Goal: Communication & Community: Participate in discussion

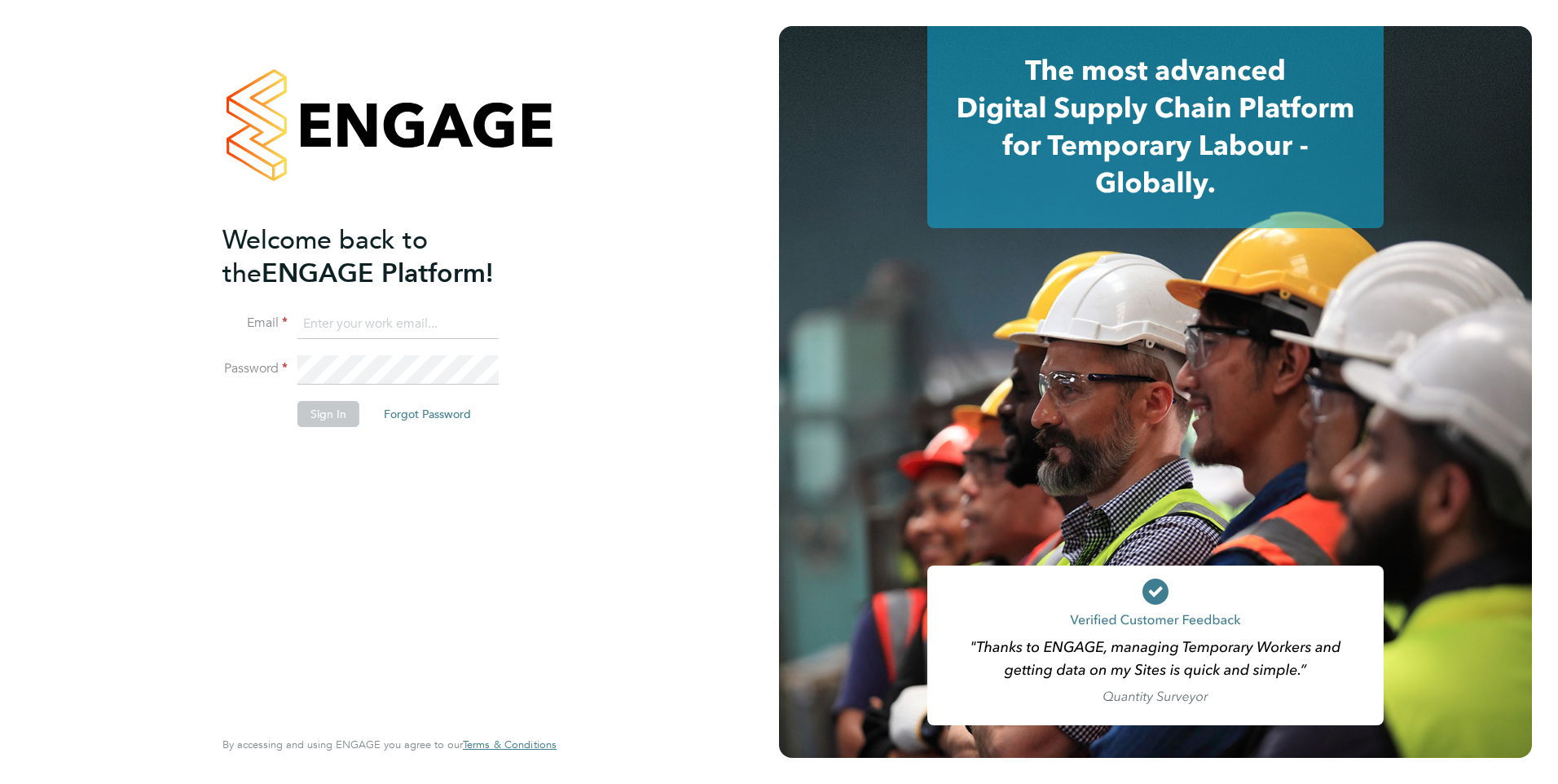
type input "chris.roper@ncclondon.ac.uk"
click at [317, 408] on button "Sign In" at bounding box center [328, 414] width 62 height 26
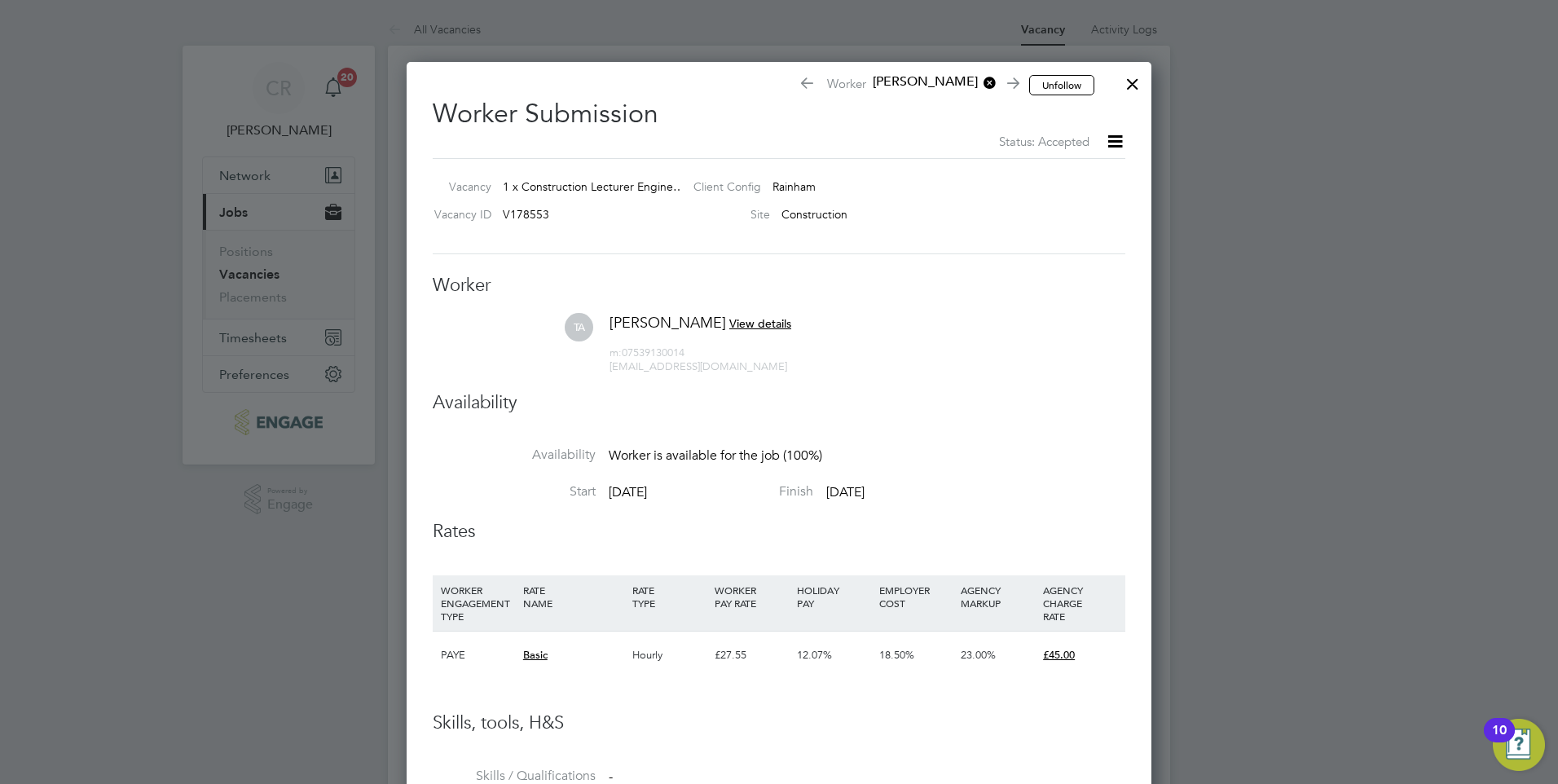
click at [1132, 89] on div at bounding box center [1132, 80] width 29 height 29
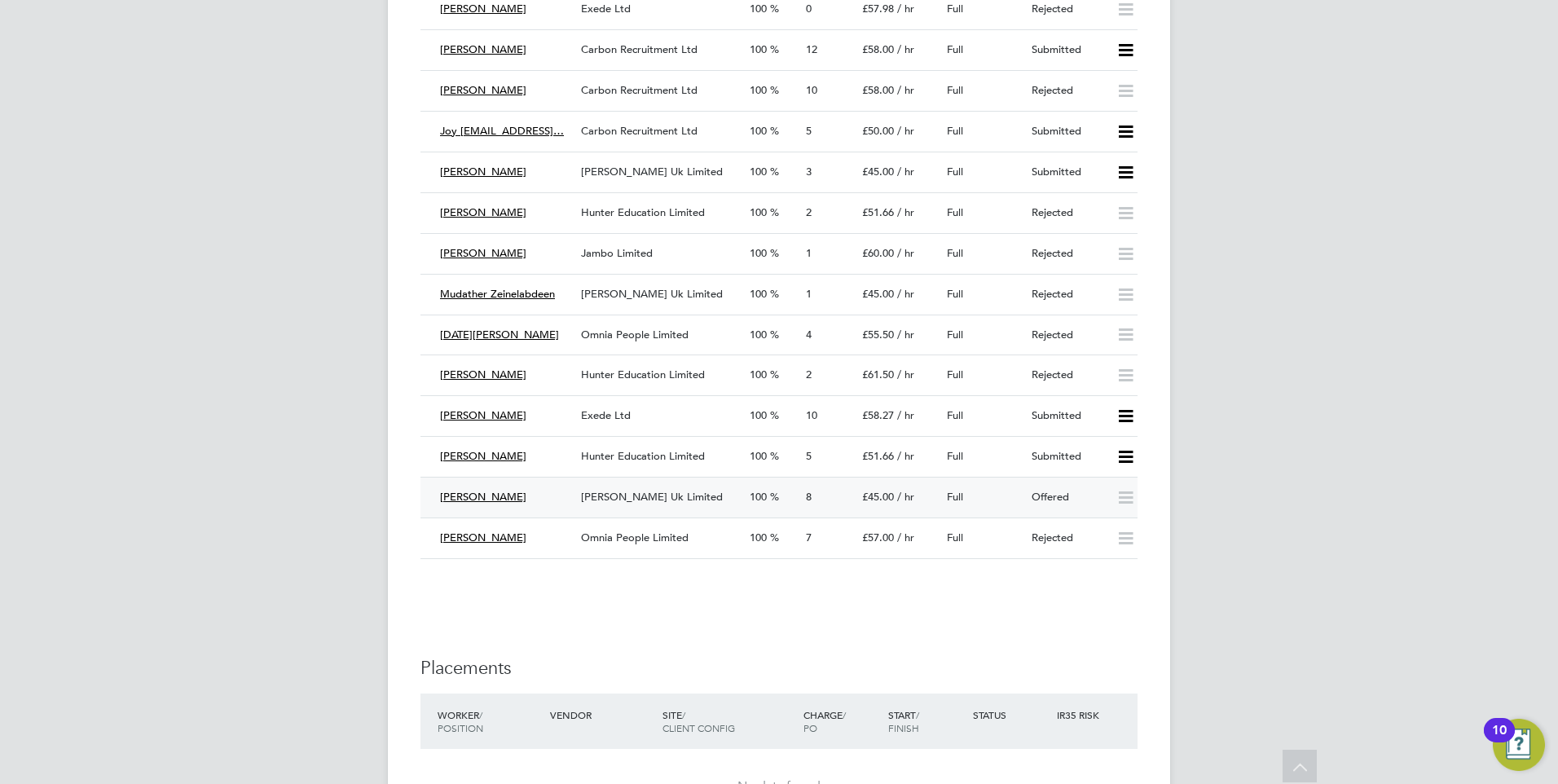
click at [647, 498] on span "[PERSON_NAME] Uk Limited" at bounding box center [652, 497] width 142 height 14
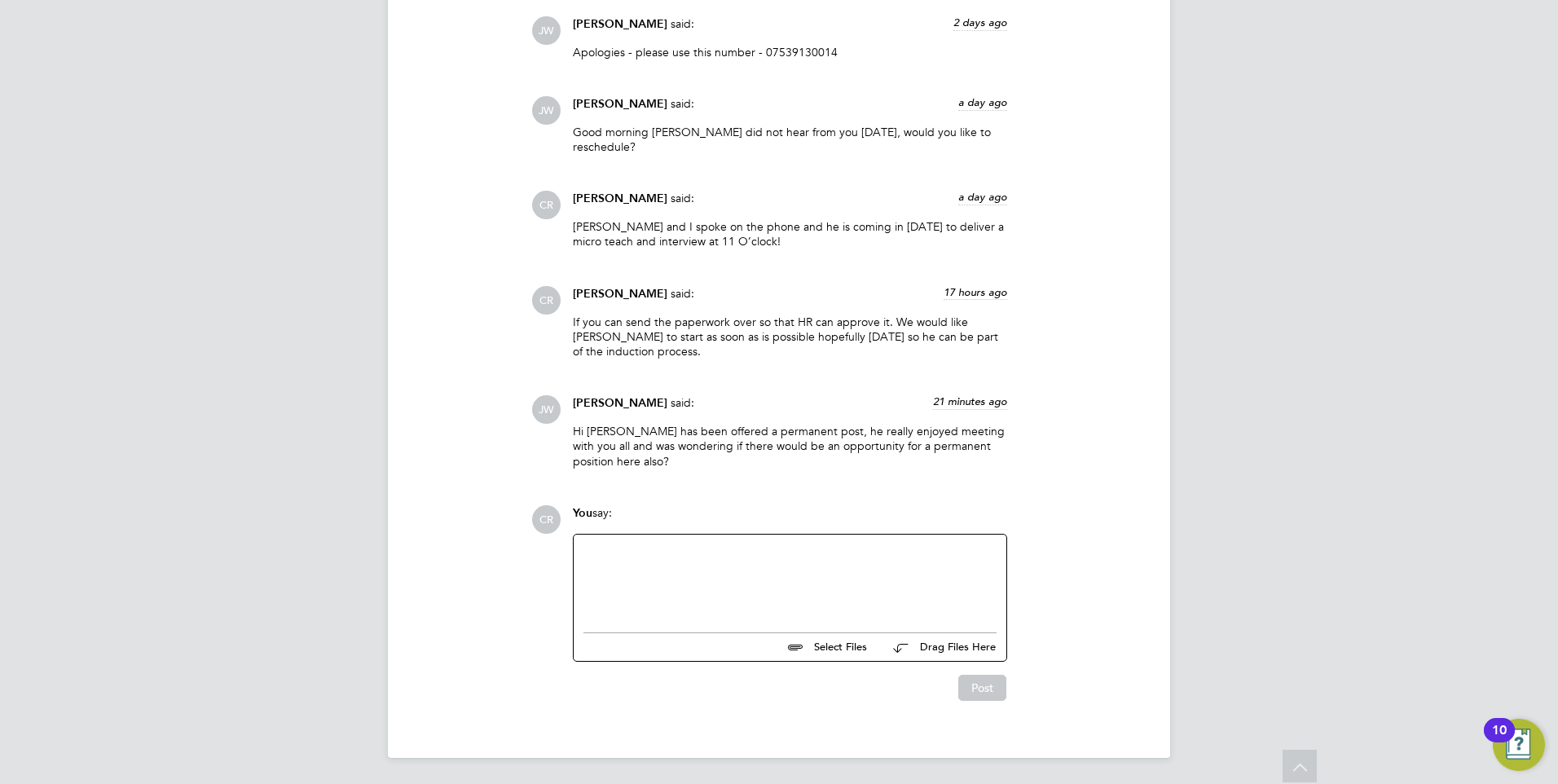
click at [666, 563] on div at bounding box center [790, 579] width 413 height 70
drag, startPoint x: 907, startPoint y: 552, endPoint x: 915, endPoint y: 551, distance: 8.1
click at [909, 552] on div "We explained that it would convert into a permanent position. it was only throu…" at bounding box center [790, 579] width 413 height 70
click at [668, 566] on div "We explained that it would convert into a permanent position. It was only throu…" at bounding box center [790, 579] width 413 height 70
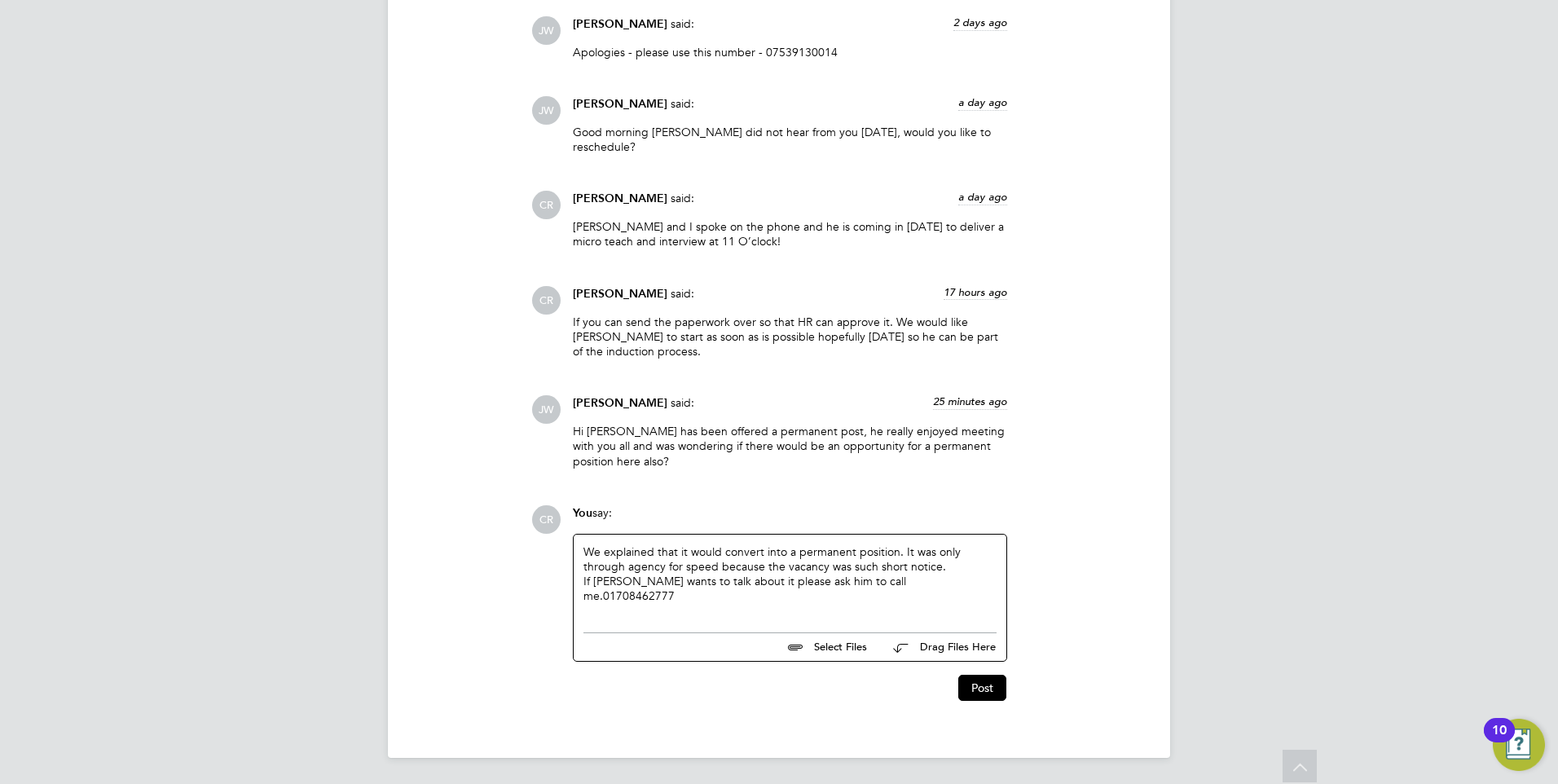
click at [865, 581] on div "If Tanbir wants to talk about it please ask him to call me. 01708462777" at bounding box center [790, 588] width 413 height 29
click at [973, 681] on button "Post" at bounding box center [982, 688] width 48 height 26
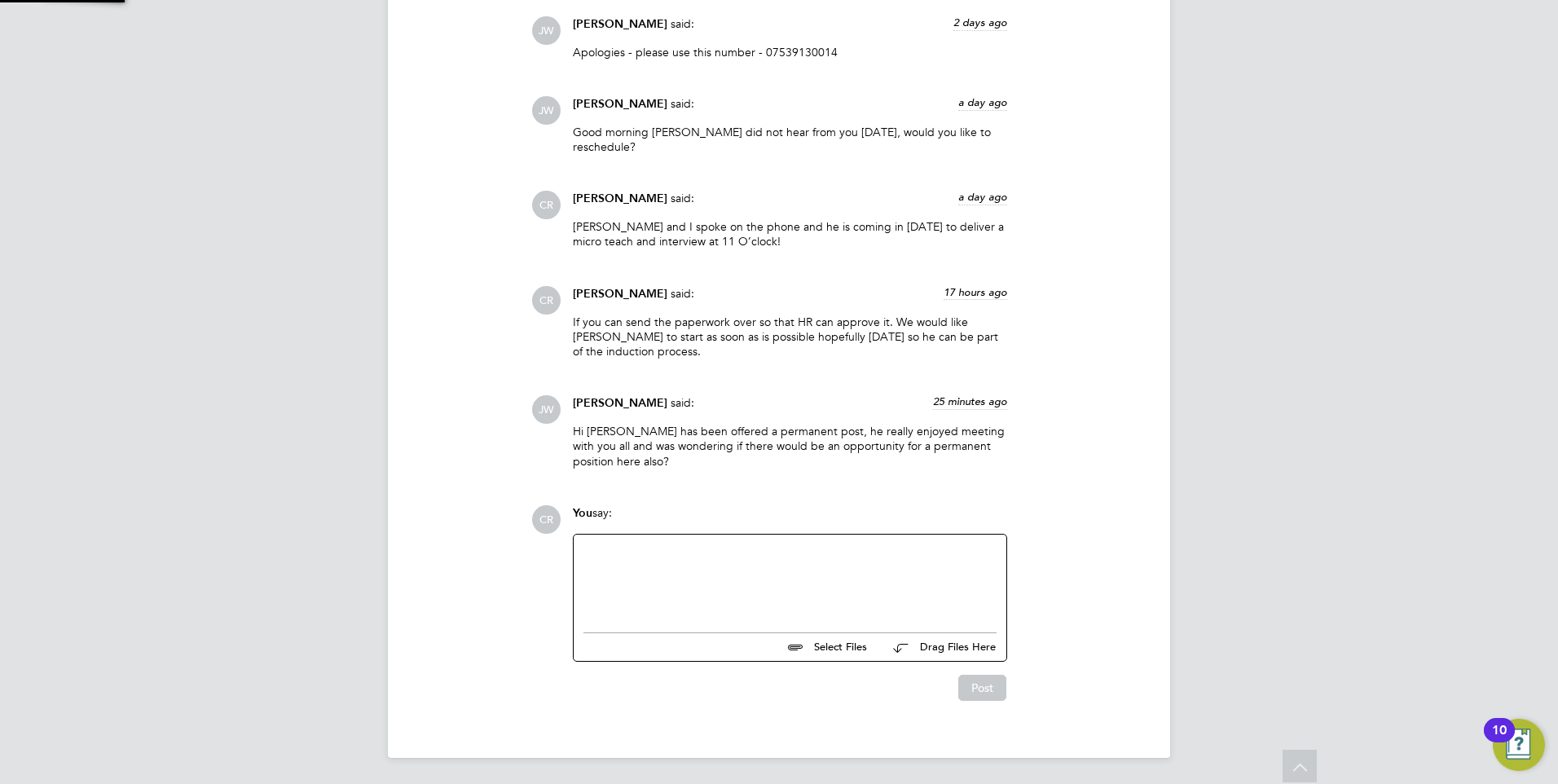
scroll to position [1946, 0]
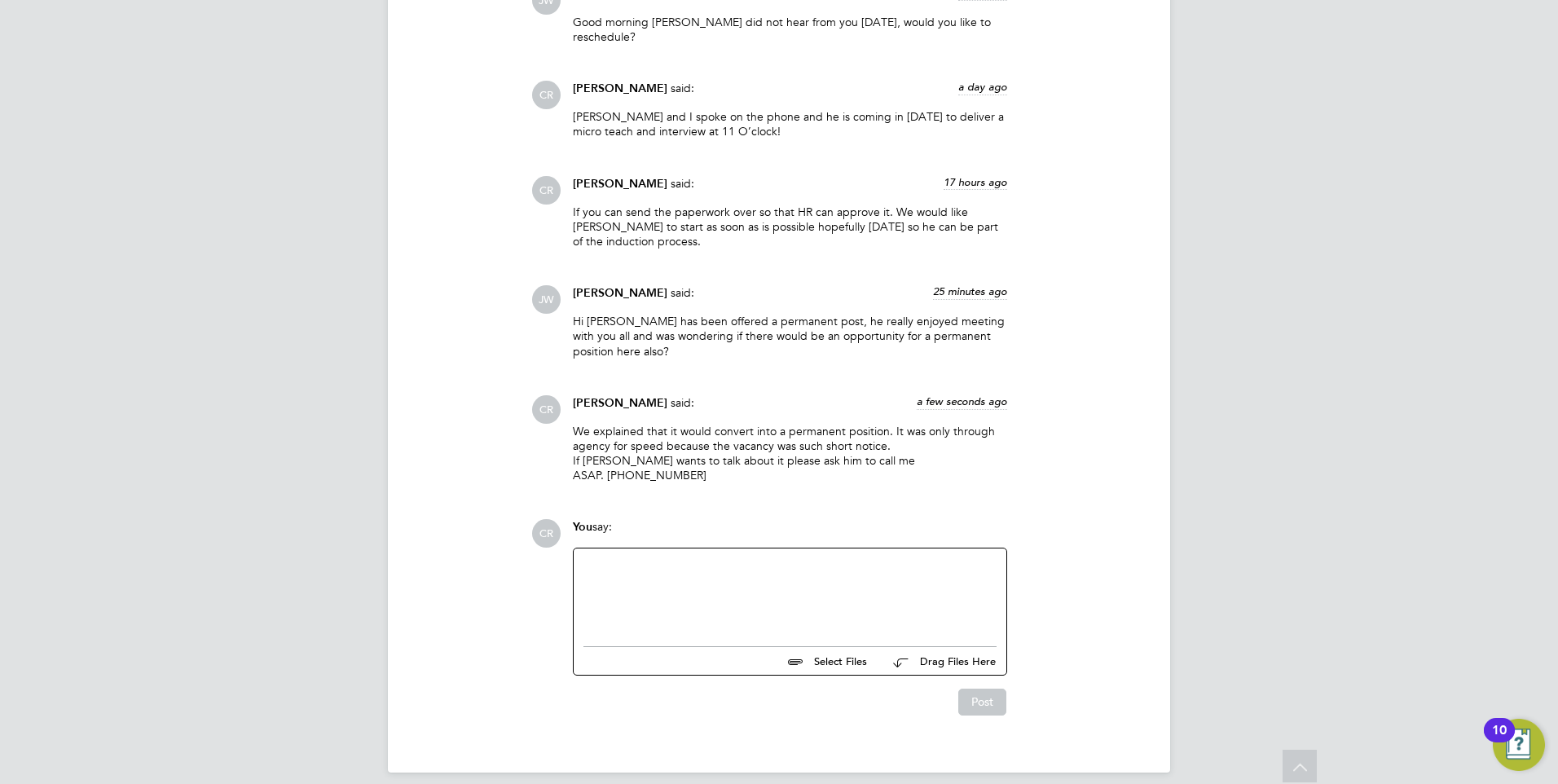
click at [842, 699] on div "Post" at bounding box center [789, 701] width 435 height 26
click at [704, 578] on div at bounding box center [790, 593] width 413 height 70
click at [985, 691] on button "Post" at bounding box center [982, 701] width 48 height 26
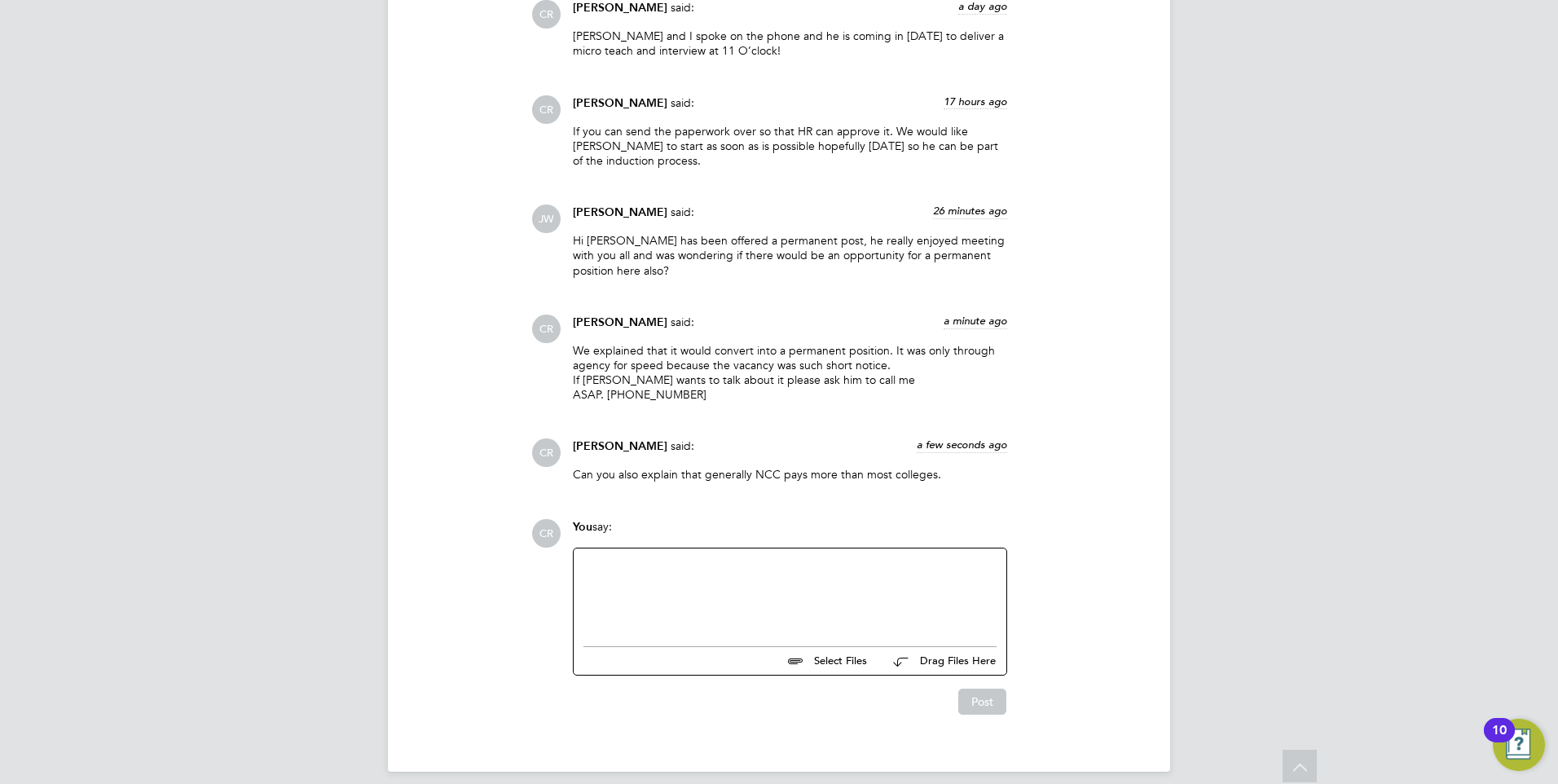
click at [709, 564] on div at bounding box center [790, 593] width 413 height 70
click at [763, 565] on div "If he wants to take up the offer at the other college can he confirm ASAP and w…" at bounding box center [790, 593] width 413 height 70
click at [980, 691] on button "Post" at bounding box center [982, 701] width 48 height 26
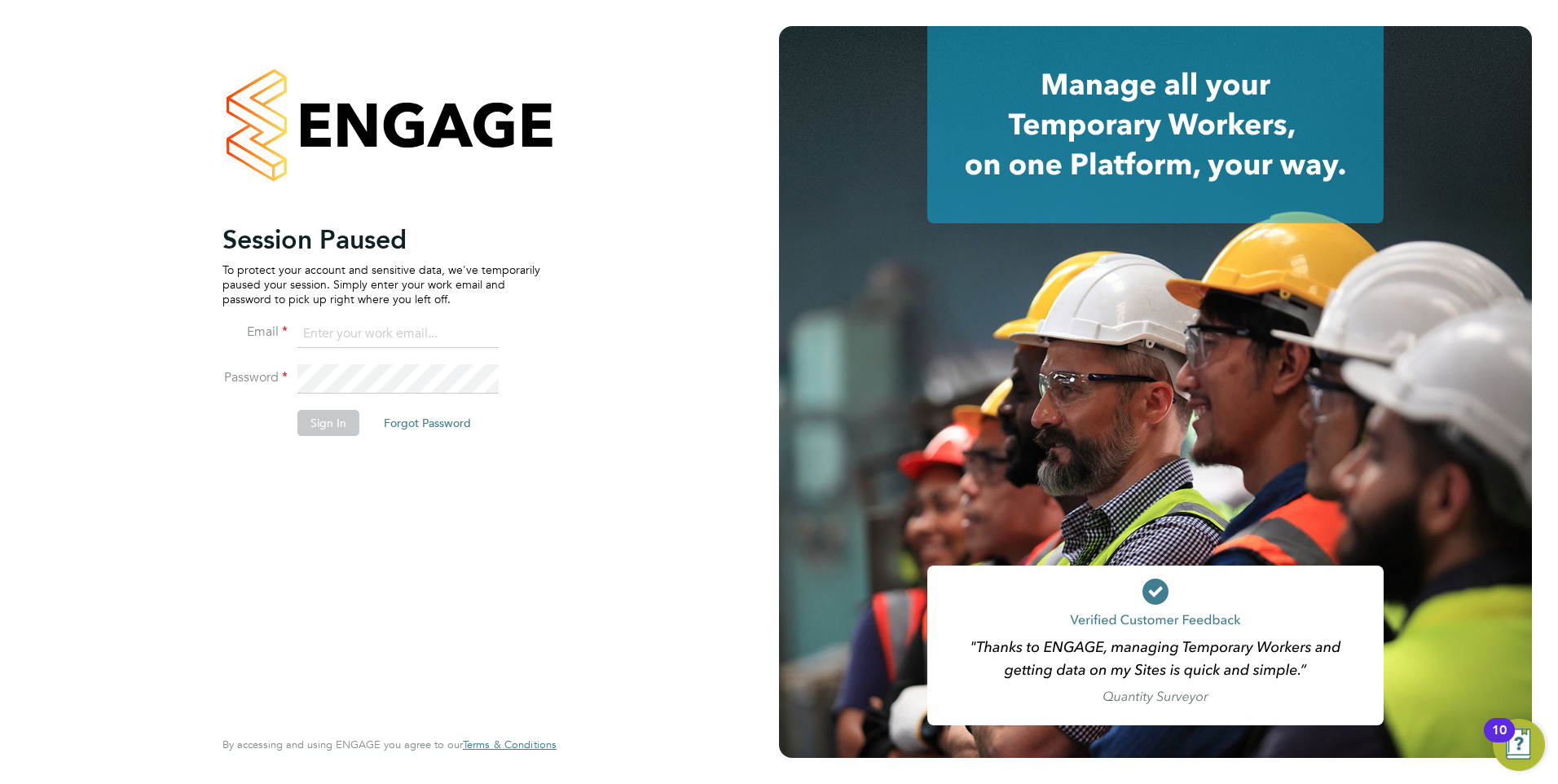
type input "chris.roper@ncclondon.ac.uk"
click at [321, 415] on button "Sign In" at bounding box center [328, 423] width 62 height 26
